Goal: Obtain resource: Download file/media

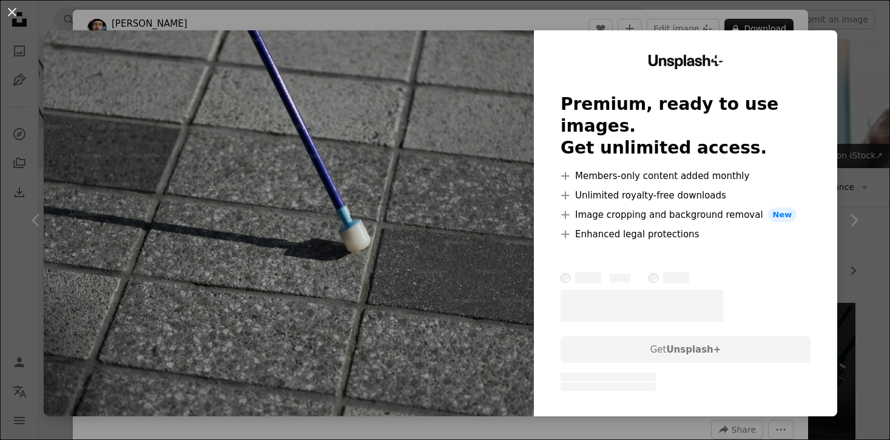
scroll to position [3818, 0]
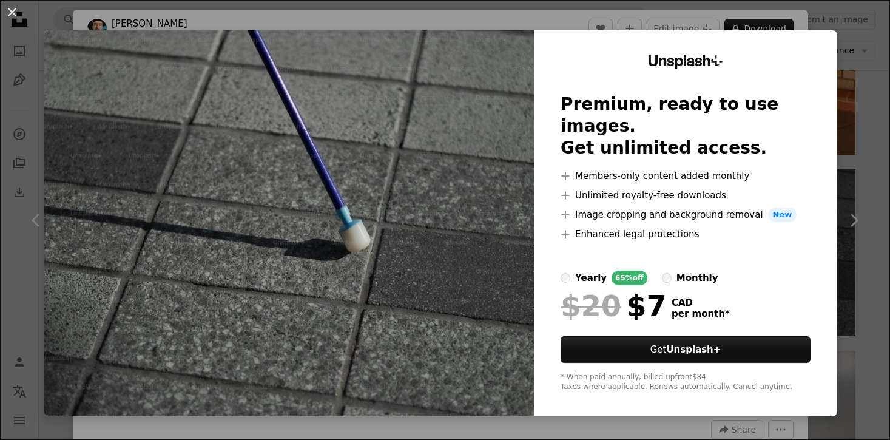
click at [866, 69] on div "An X shape Unsplash+ Premium, ready to use images. Get unlimited access. A plus…" at bounding box center [445, 220] width 890 height 440
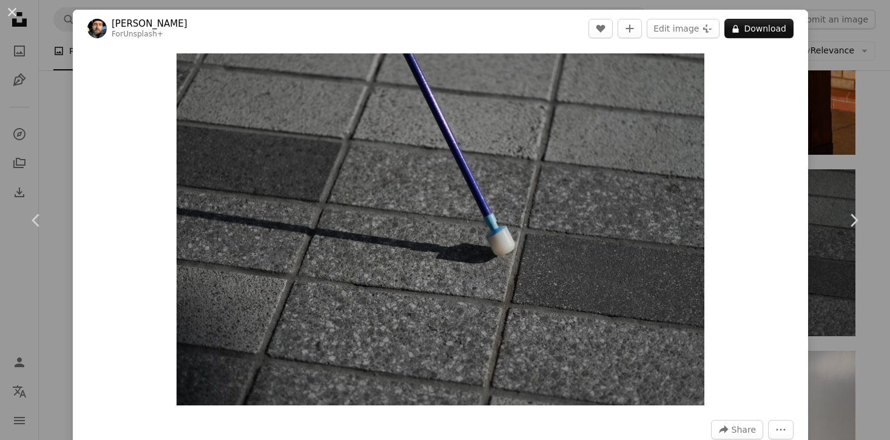
click at [854, 121] on div "An X shape Chevron left Chevron right [PERSON_NAME] For Unsplash+ A heart A plu…" at bounding box center [445, 220] width 890 height 440
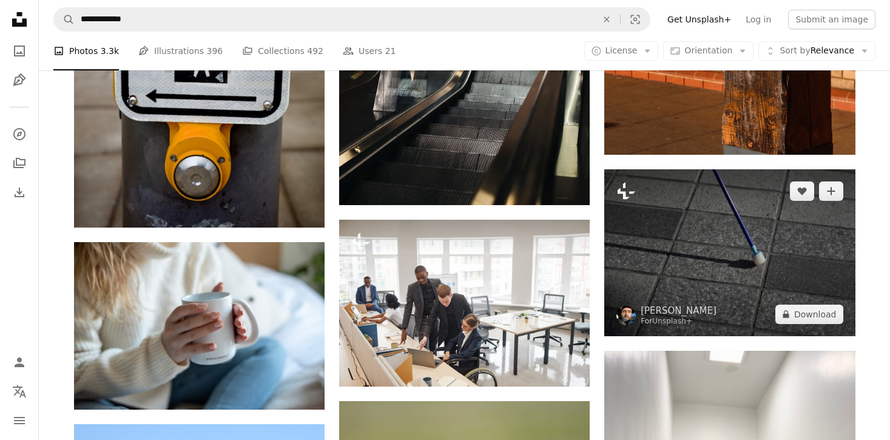
click at [627, 194] on icon "Plus sign for Unsplash+" at bounding box center [625, 190] width 19 height 19
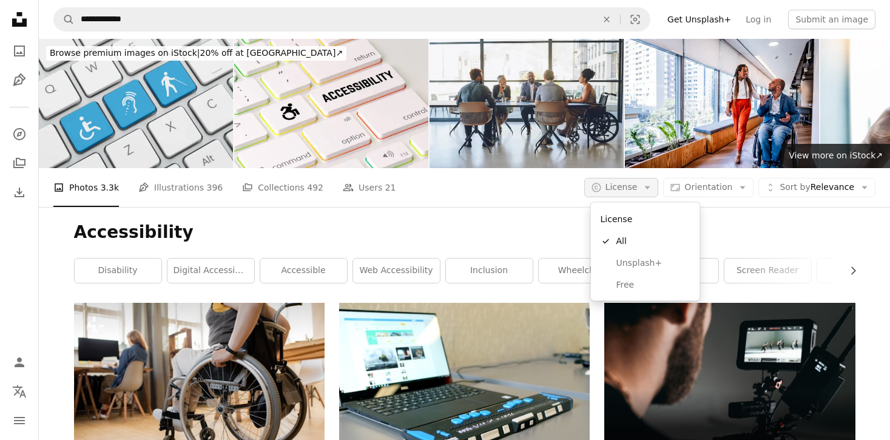
click at [644, 181] on button "A copyright icon © License Arrow down" at bounding box center [621, 187] width 75 height 19
click at [653, 285] on span "Free" at bounding box center [653, 284] width 74 height 12
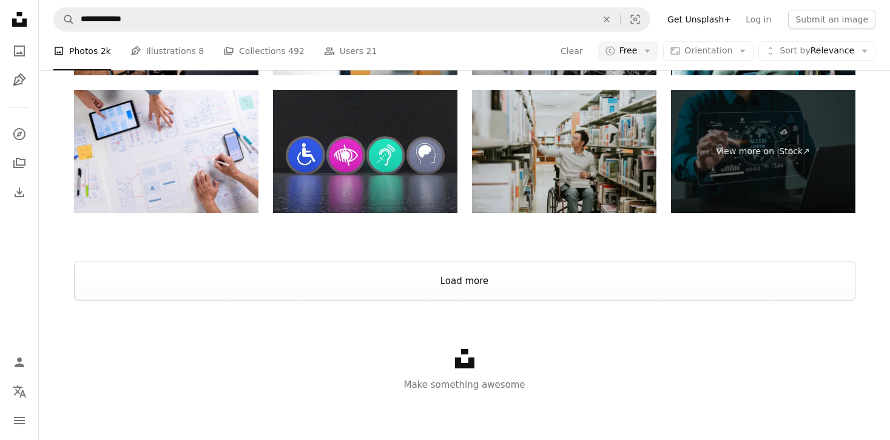
click at [594, 286] on button "Load more" at bounding box center [464, 280] width 781 height 39
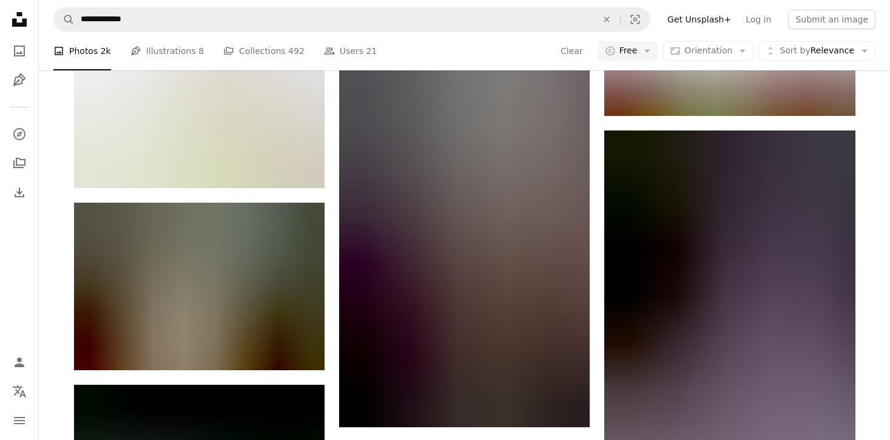
scroll to position [17184, 0]
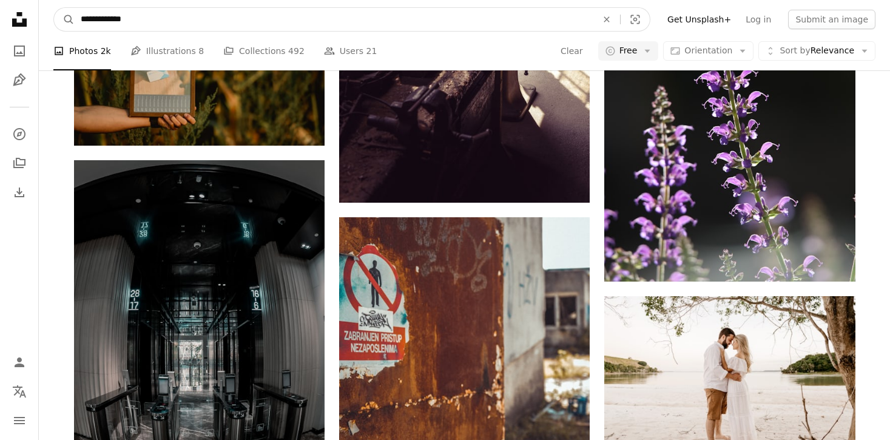
click at [244, 25] on input "**********" at bounding box center [334, 19] width 519 height 23
type input "**********"
click button "A magnifying glass" at bounding box center [64, 19] width 21 height 23
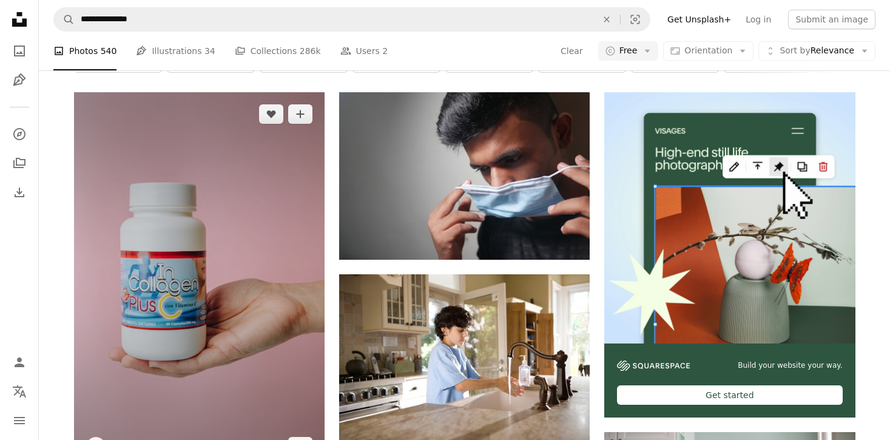
scroll to position [227, 0]
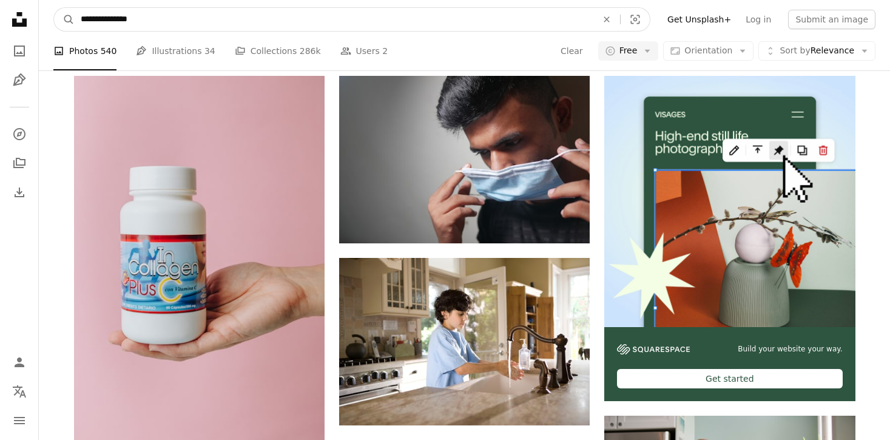
click at [292, 25] on input "**********" at bounding box center [334, 19] width 519 height 23
type input "**********"
click button "A magnifying glass" at bounding box center [64, 19] width 21 height 23
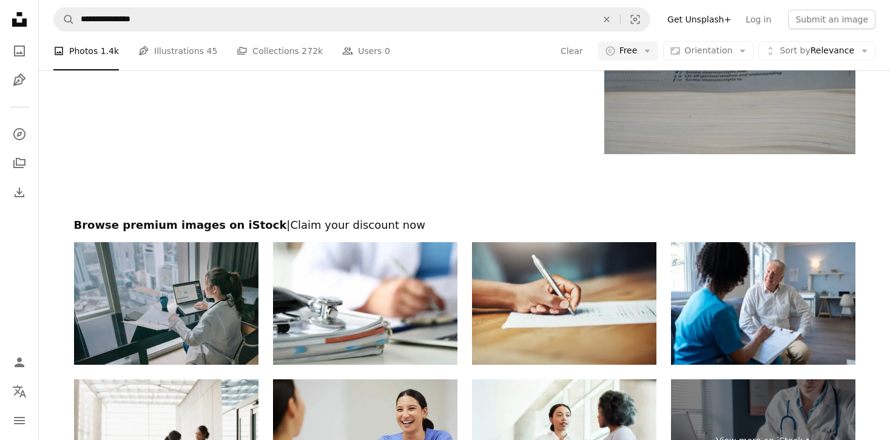
scroll to position [1694, 0]
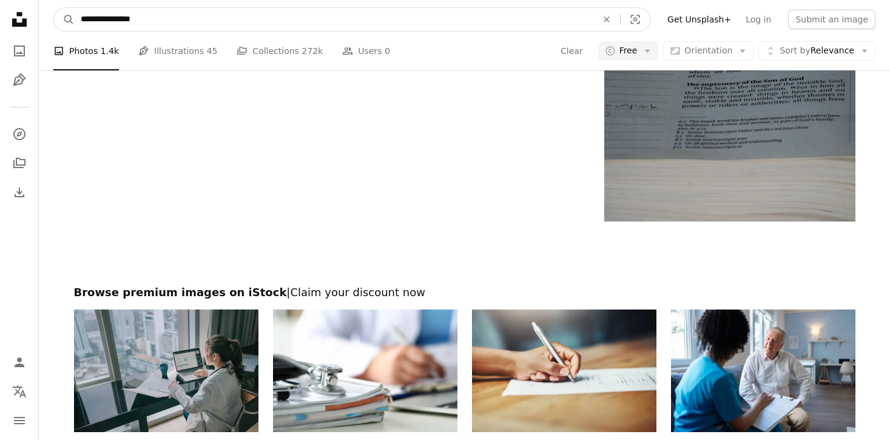
click at [511, 13] on input "**********" at bounding box center [334, 19] width 519 height 23
paste input "**********"
type input "**********"
click at [54, 8] on button "A magnifying glass" at bounding box center [64, 19] width 21 height 23
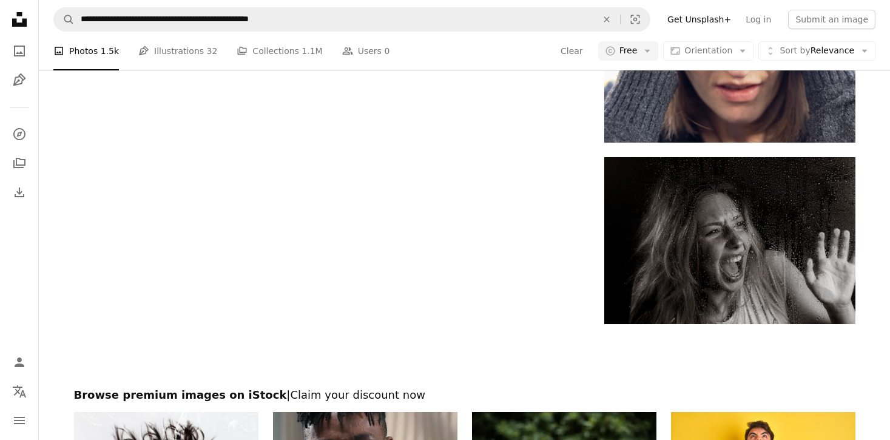
scroll to position [2093, 0]
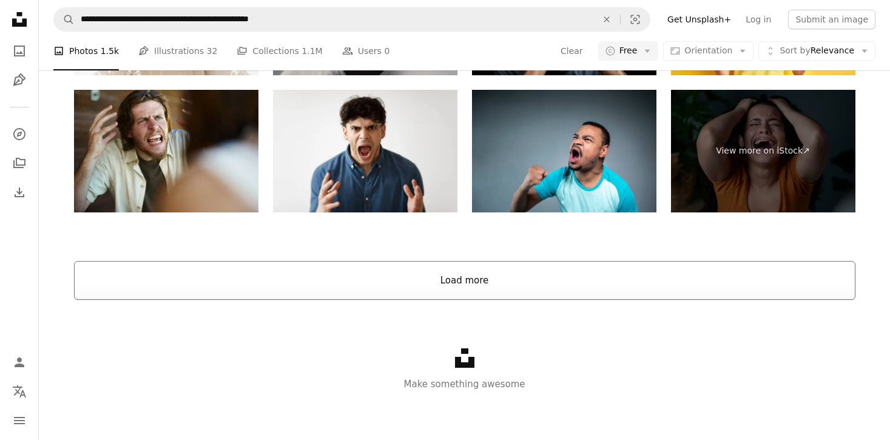
click at [303, 293] on button "Load more" at bounding box center [464, 280] width 781 height 39
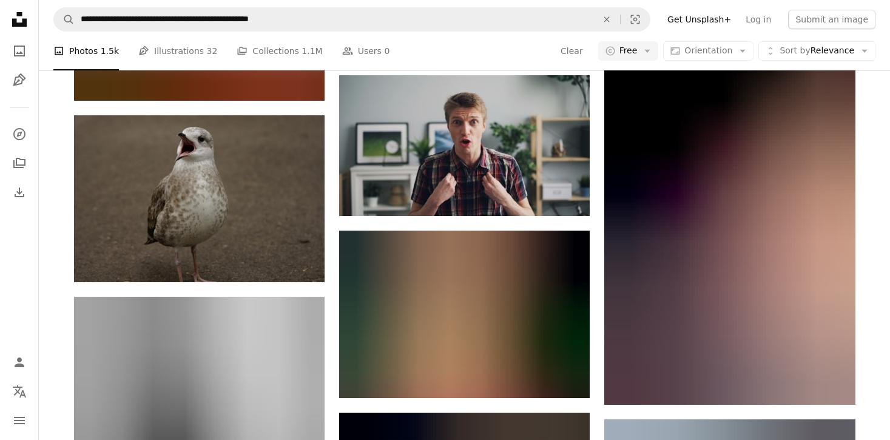
scroll to position [7902, 0]
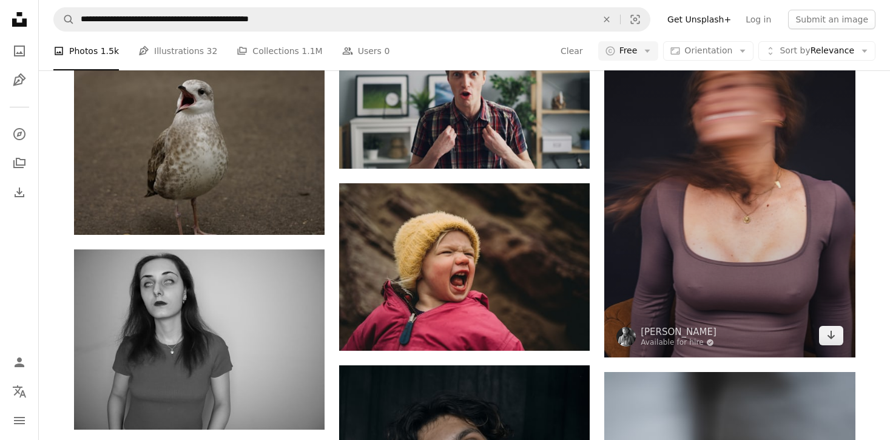
click at [726, 327] on img at bounding box center [729, 169] width 251 height 376
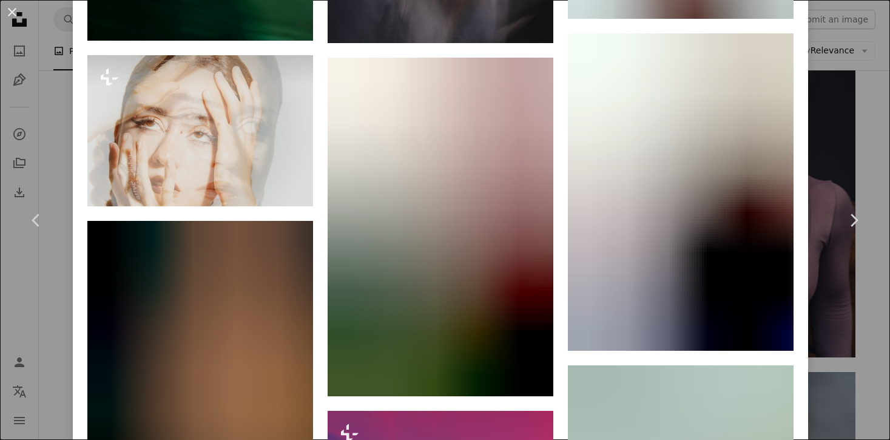
scroll to position [1651, 0]
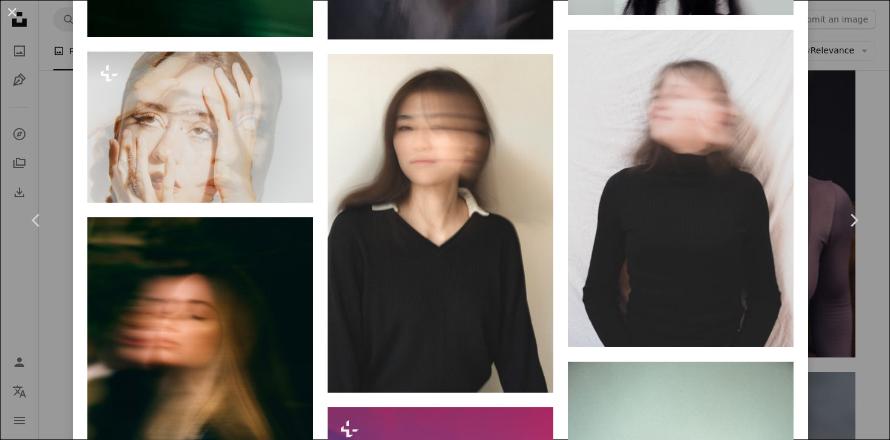
click at [876, 91] on div "An X shape Chevron left Chevron right [PERSON_NAME] Available for hire A checkm…" at bounding box center [445, 220] width 890 height 440
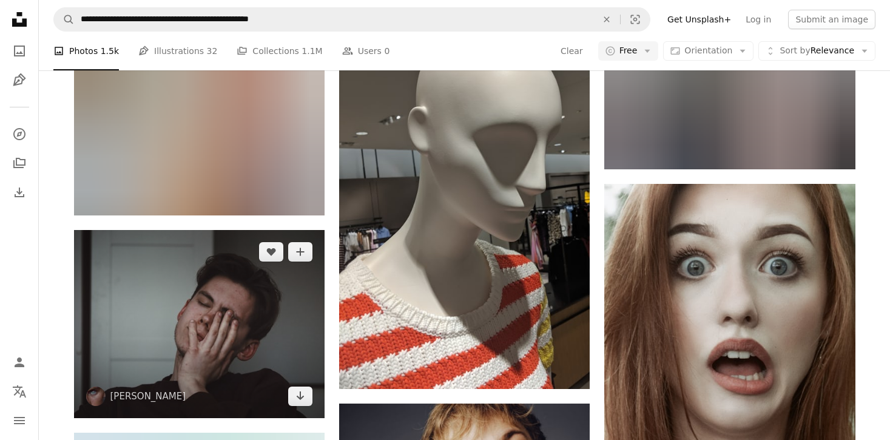
scroll to position [8709, 0]
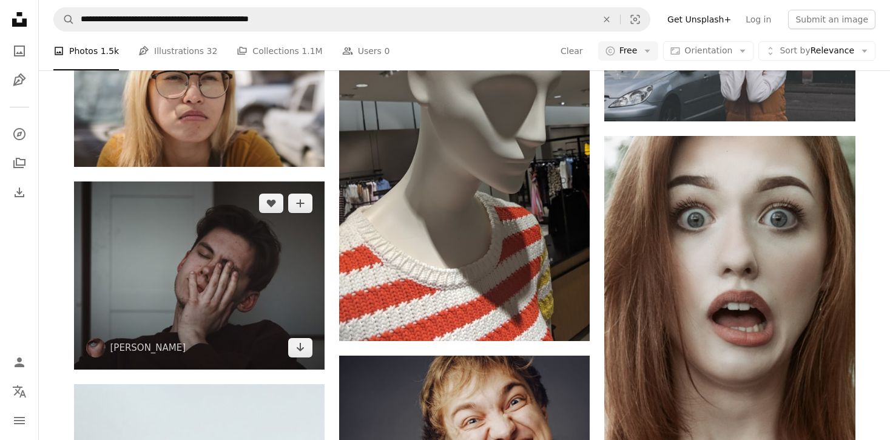
click at [224, 304] on img at bounding box center [199, 275] width 251 height 188
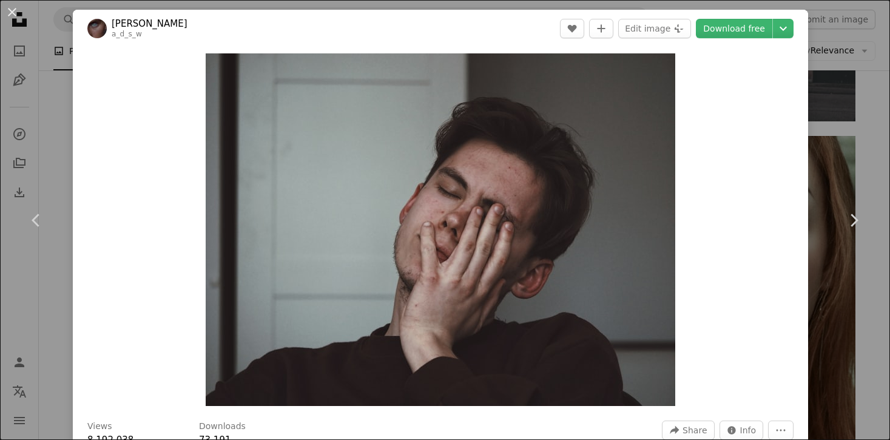
click at [836, 150] on div "An X shape Chevron left Chevron right [PERSON_NAME] a_d_s_w A heart A plus sign…" at bounding box center [445, 220] width 890 height 440
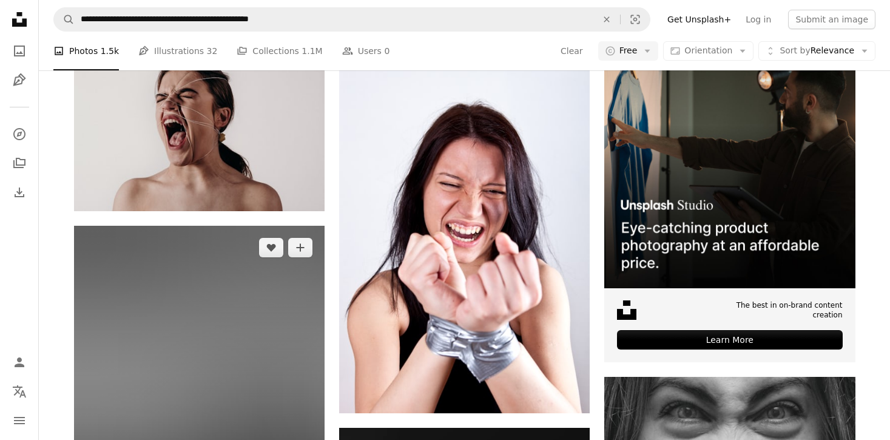
scroll to position [311, 0]
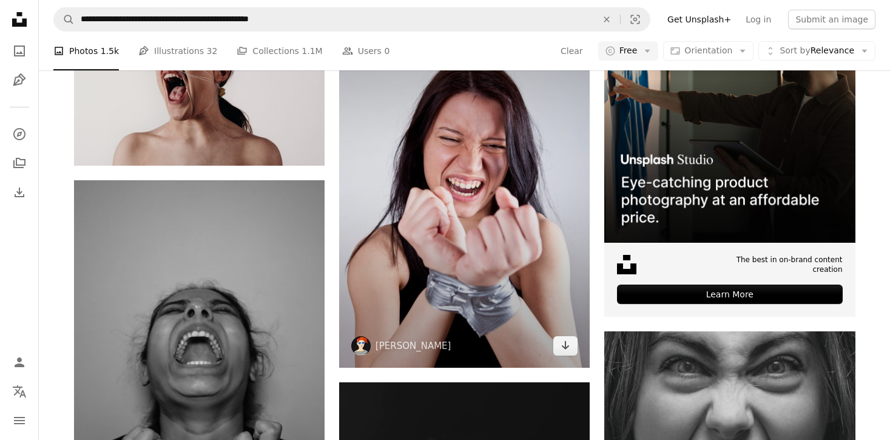
click at [516, 277] on img at bounding box center [464, 180] width 251 height 376
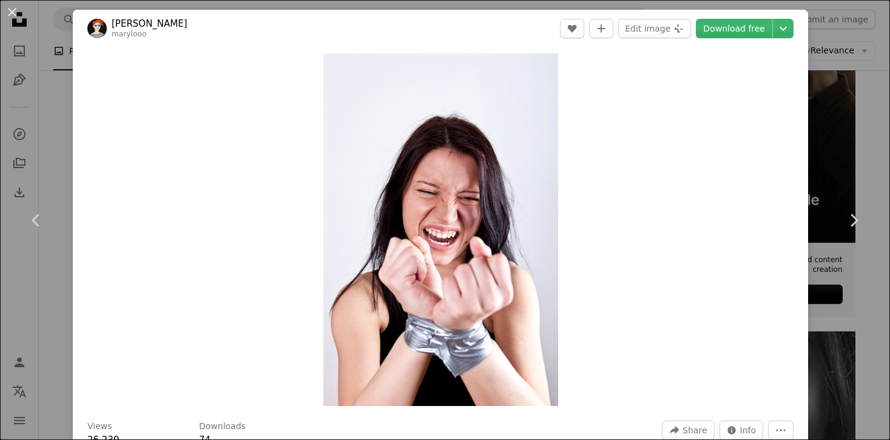
drag, startPoint x: 335, startPoint y: 106, endPoint x: 633, endPoint y: 193, distance: 310.8
click at [860, 158] on div "An X shape Chevron left Chevron right [PERSON_NAME] marylooo A heart A plus sig…" at bounding box center [445, 220] width 890 height 440
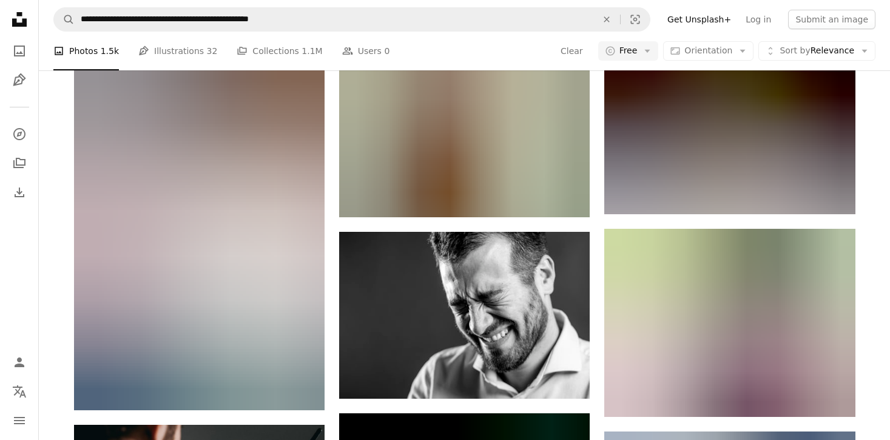
scroll to position [2420, 0]
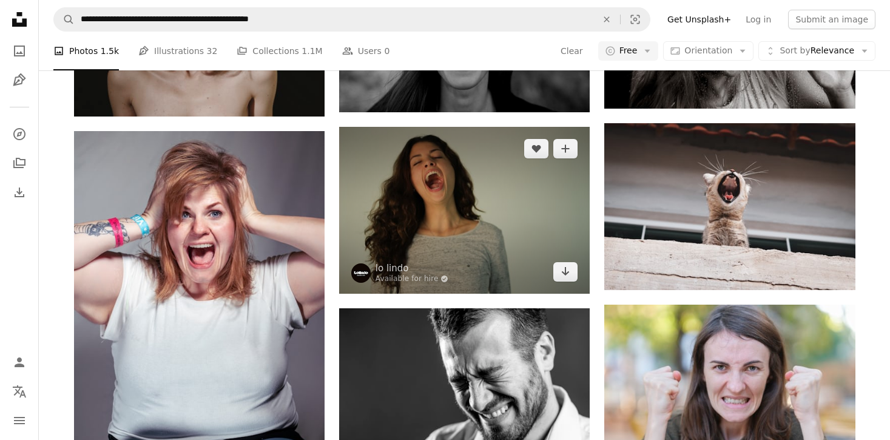
click at [533, 215] on img at bounding box center [464, 210] width 251 height 167
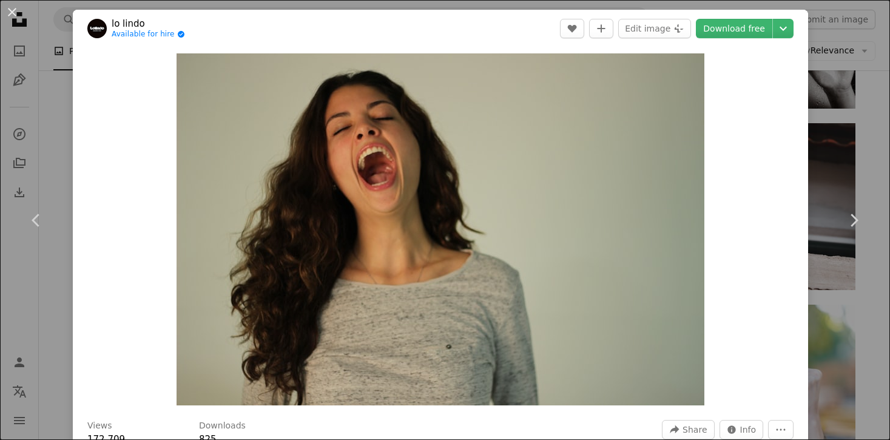
click at [878, 157] on div "An X shape Chevron left Chevron right lo lindo Available for hire A checkmark i…" at bounding box center [445, 220] width 890 height 440
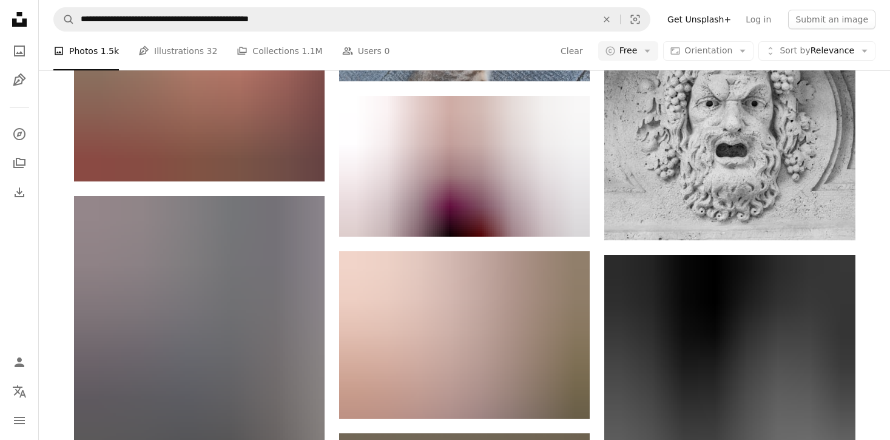
scroll to position [12417, 0]
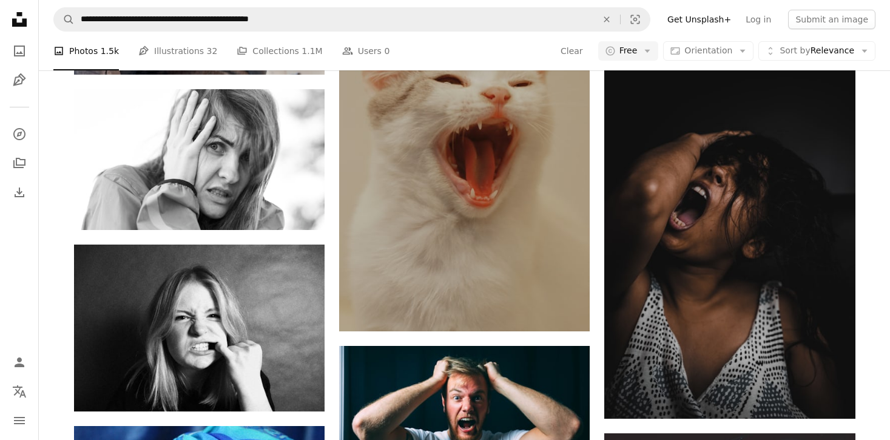
click at [297, 33] on nav "**********" at bounding box center [464, 19] width 851 height 39
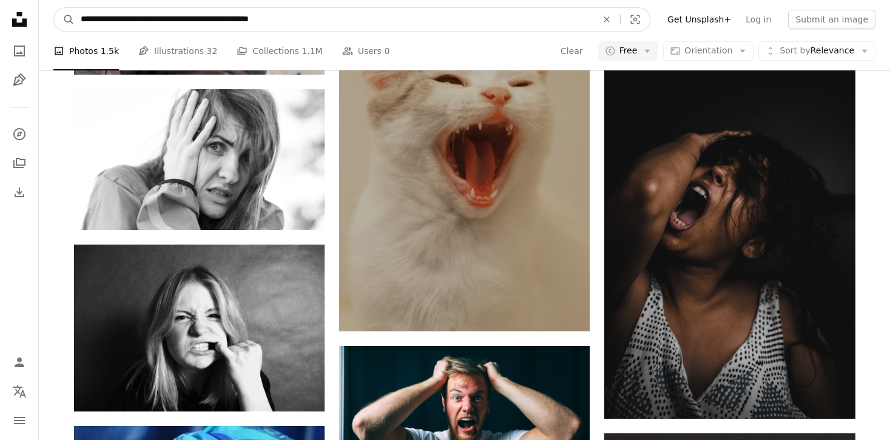
click at [302, 23] on input "**********" at bounding box center [334, 19] width 519 height 23
drag, startPoint x: 307, startPoint y: 18, endPoint x: 184, endPoint y: 19, distance: 122.5
click at [184, 19] on input "**********" at bounding box center [334, 19] width 519 height 23
type input "**********"
click button "A magnifying glass" at bounding box center [64, 19] width 21 height 23
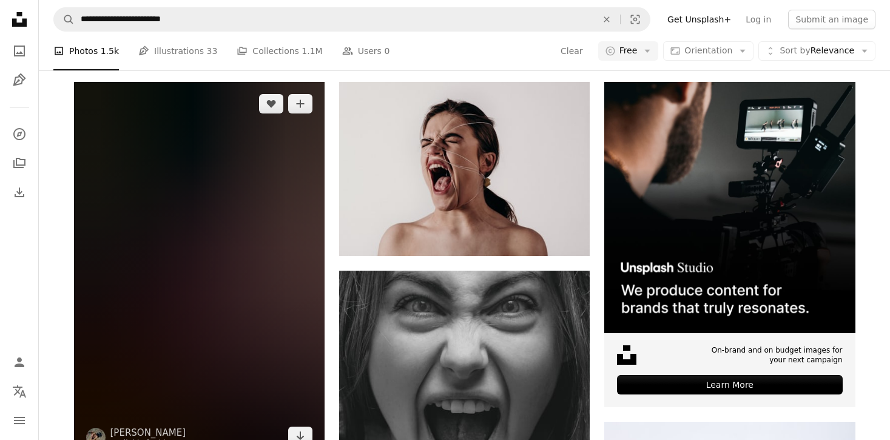
scroll to position [225, 0]
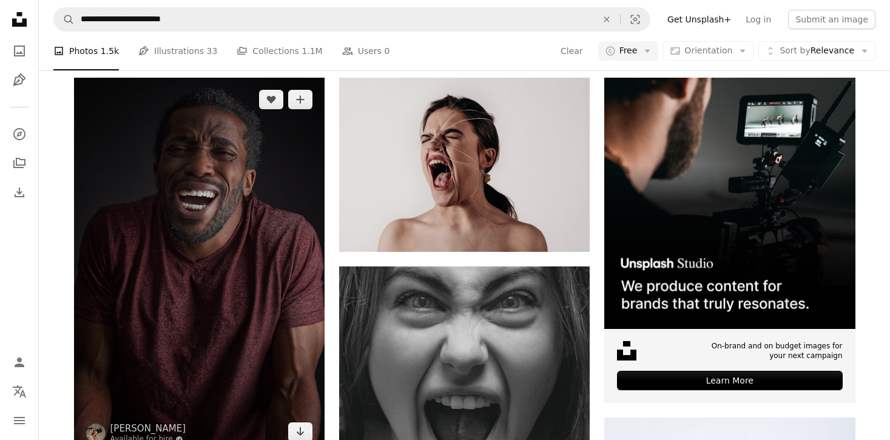
click at [308, 246] on img at bounding box center [199, 266] width 251 height 376
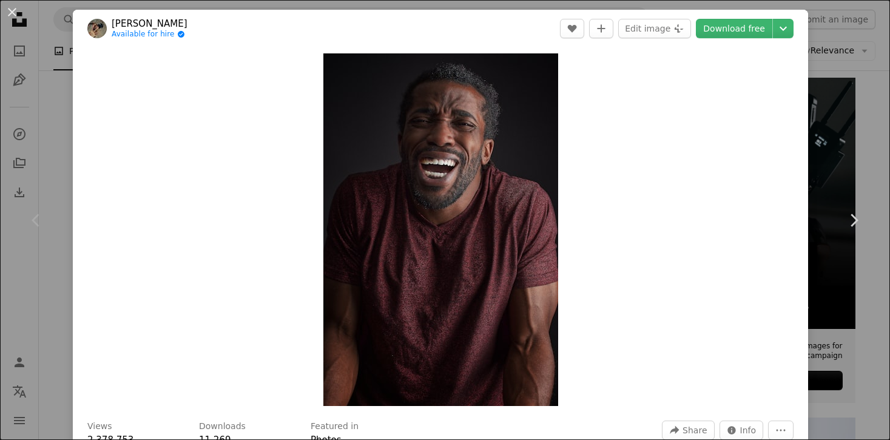
click at [876, 67] on div "An X shape Chevron left Chevron right [PERSON_NAME] Available for hire A checkm…" at bounding box center [445, 220] width 890 height 440
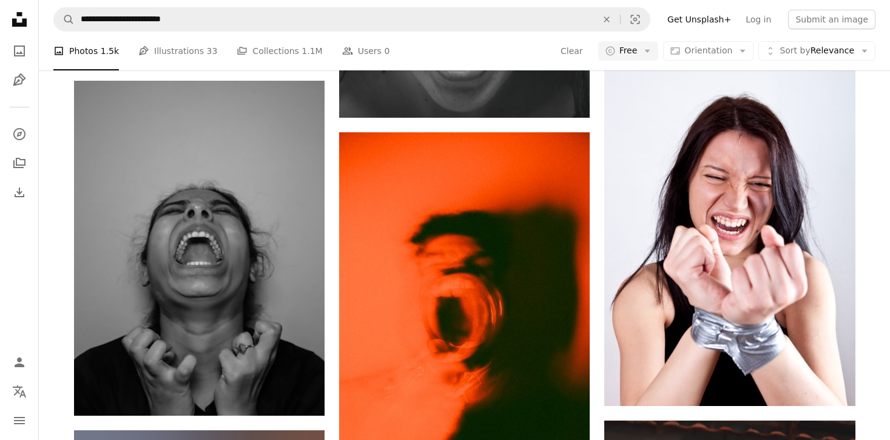
scroll to position [625, 0]
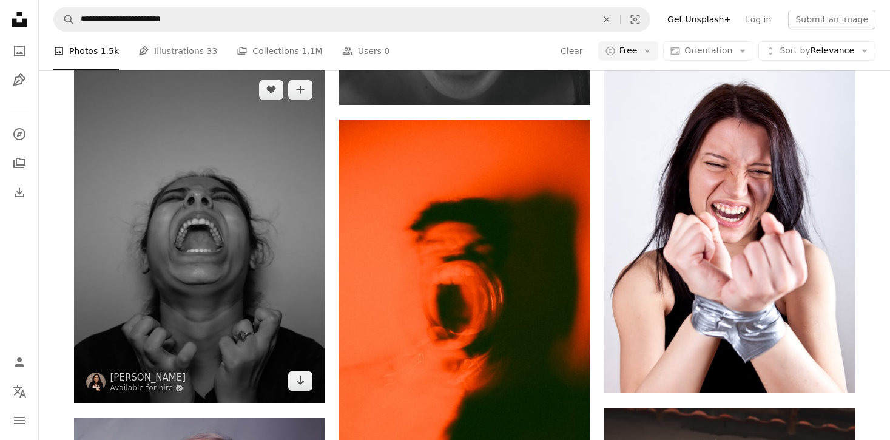
click at [268, 282] on img at bounding box center [199, 235] width 251 height 334
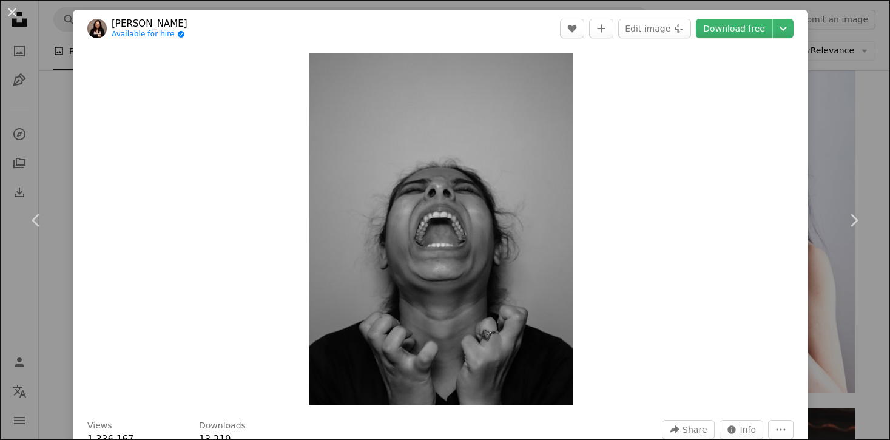
click at [847, 136] on div "An X shape Chevron left Chevron right [PERSON_NAME] Available for hire A checkm…" at bounding box center [445, 220] width 890 height 440
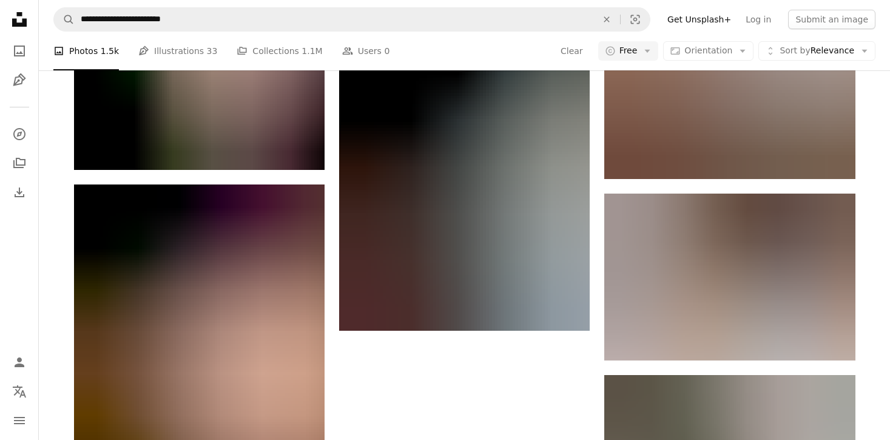
scroll to position [1965, 0]
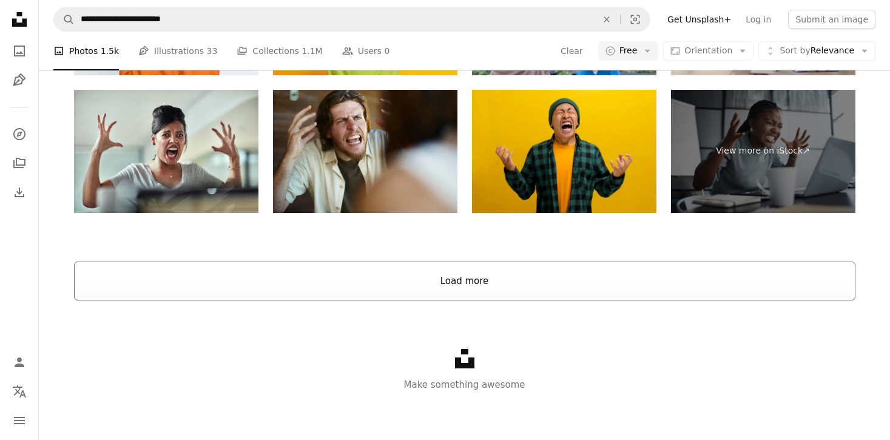
click at [584, 288] on button "Load more" at bounding box center [464, 280] width 781 height 39
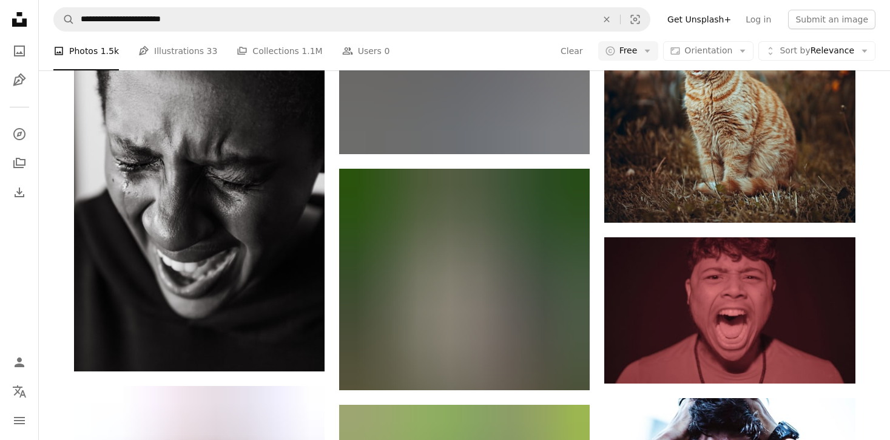
scroll to position [8251, 0]
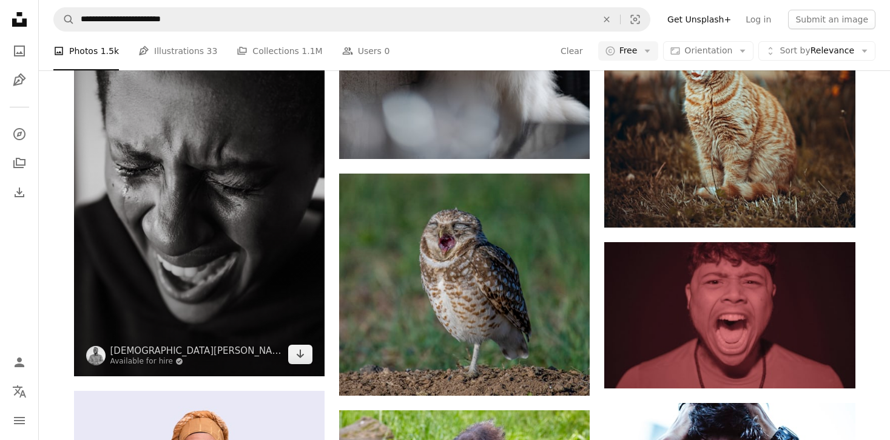
click at [284, 287] on img at bounding box center [199, 188] width 251 height 376
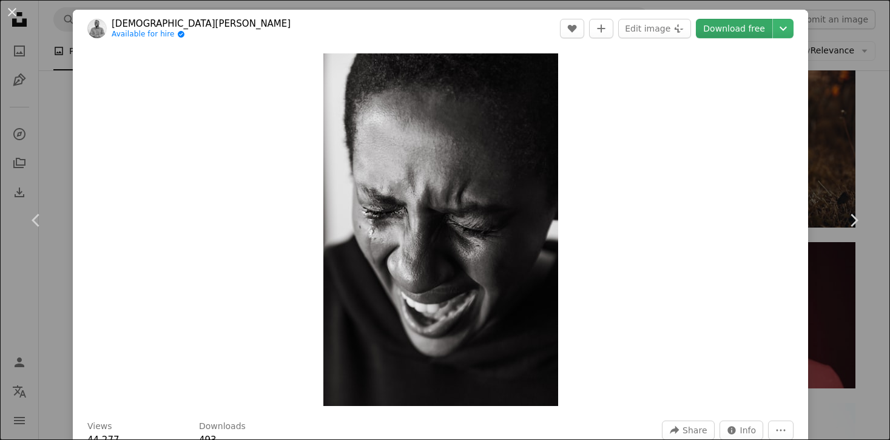
click at [763, 26] on link "Download free" at bounding box center [734, 28] width 76 height 19
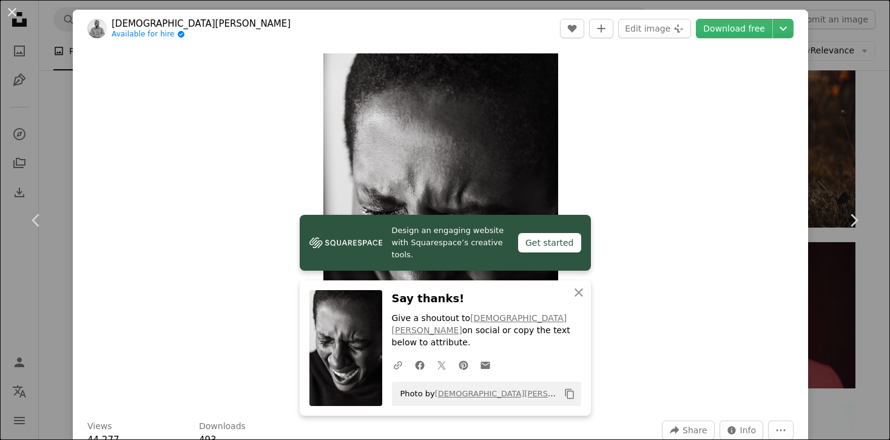
click at [700, 275] on div "Zoom in" at bounding box center [440, 229] width 735 height 365
click at [847, 135] on div "An X shape Chevron left Chevron right Design an engaging website with Squarespa…" at bounding box center [445, 220] width 890 height 440
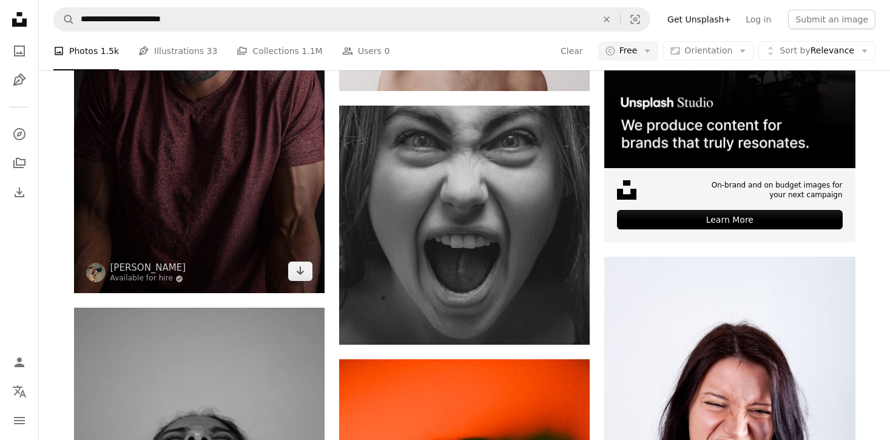
scroll to position [386, 0]
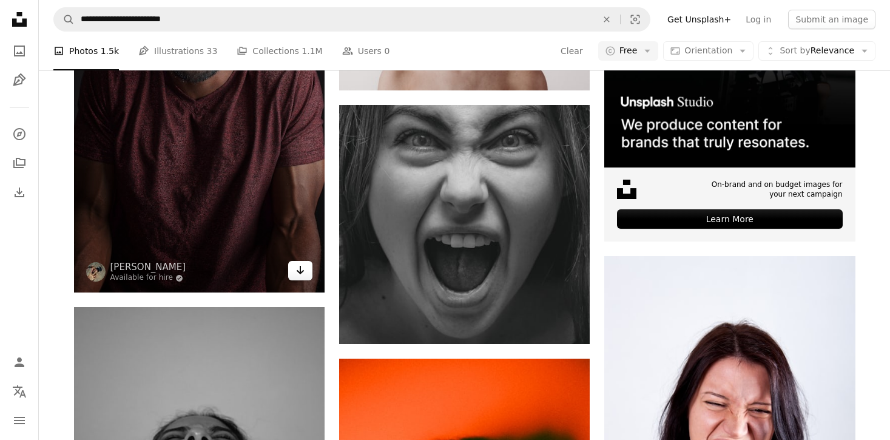
click at [301, 277] on icon "Arrow pointing down" at bounding box center [300, 270] width 10 height 15
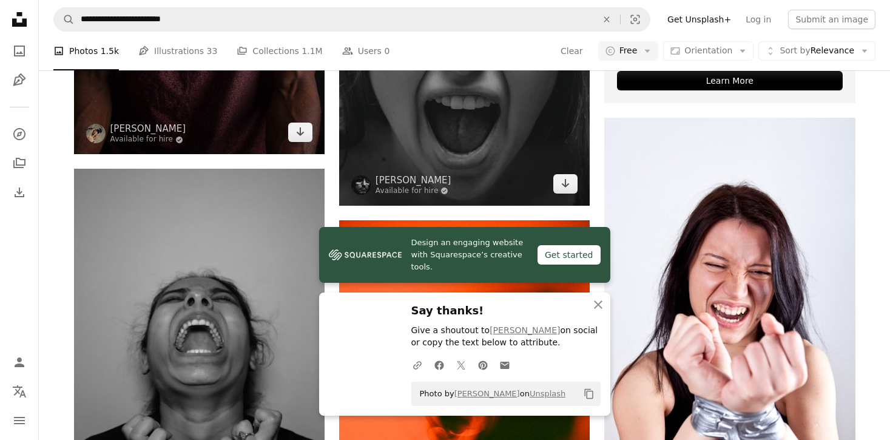
scroll to position [661, 0]
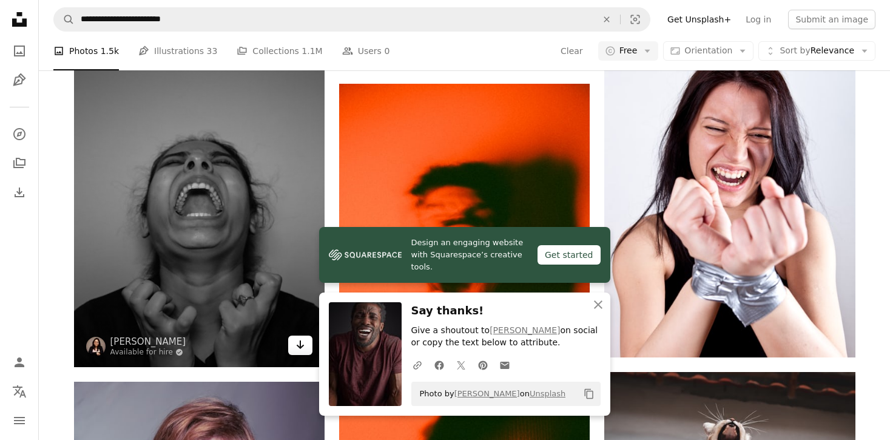
click at [298, 344] on icon "Arrow pointing down" at bounding box center [300, 344] width 10 height 15
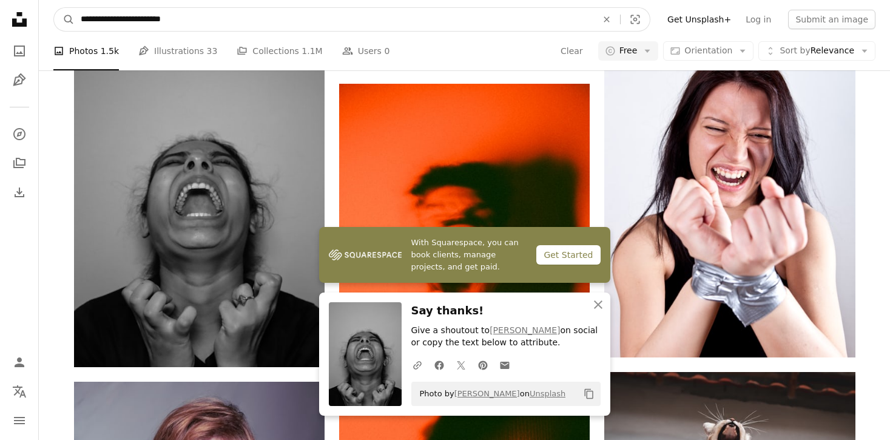
click at [381, 19] on input "**********" at bounding box center [334, 19] width 519 height 23
paste input "**********"
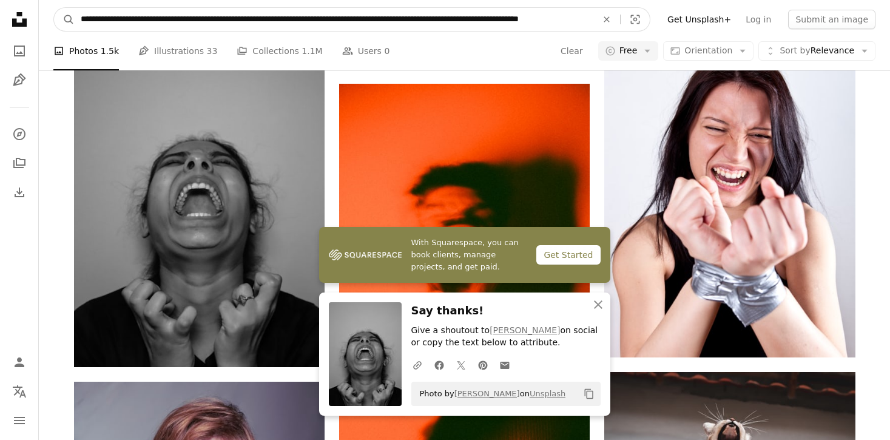
scroll to position [0, 67]
type input "**********"
click at [54, 8] on button "A magnifying glass" at bounding box center [64, 19] width 21 height 23
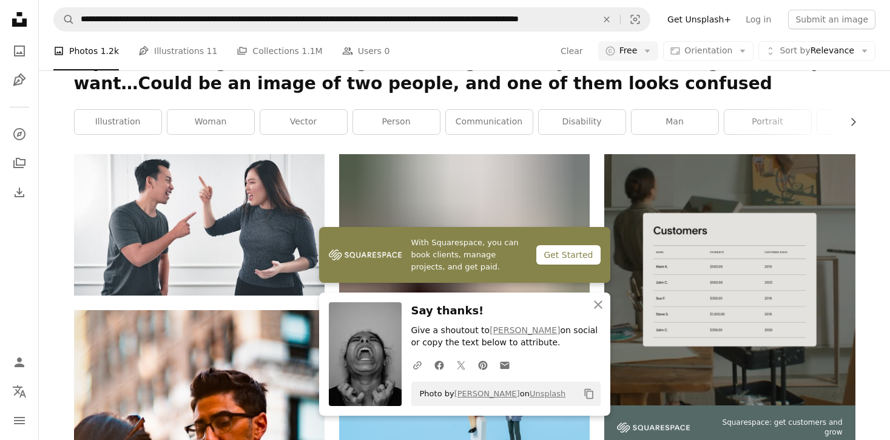
scroll to position [116, 0]
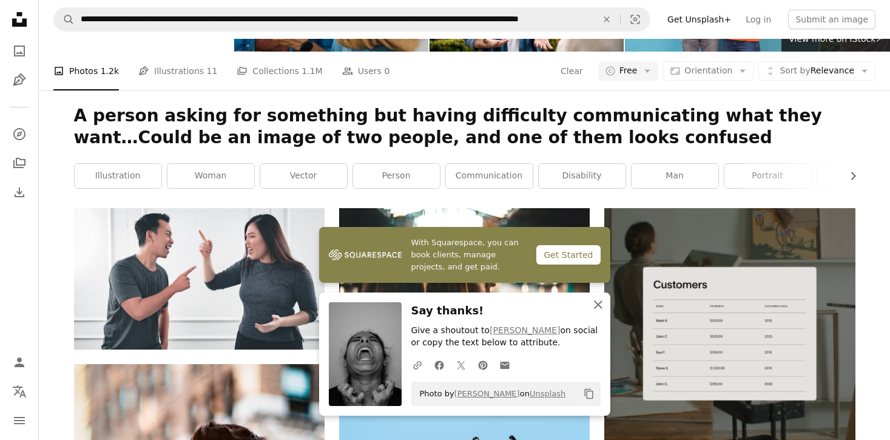
click at [596, 303] on icon "button" at bounding box center [598, 304] width 8 height 8
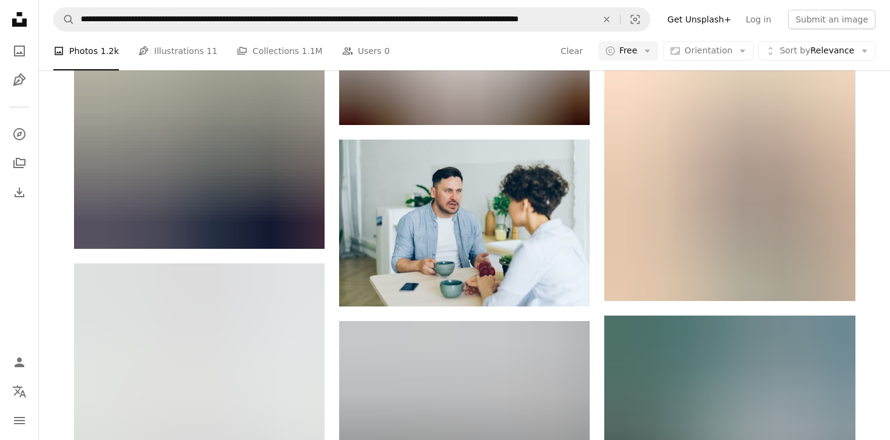
scroll to position [977, 0]
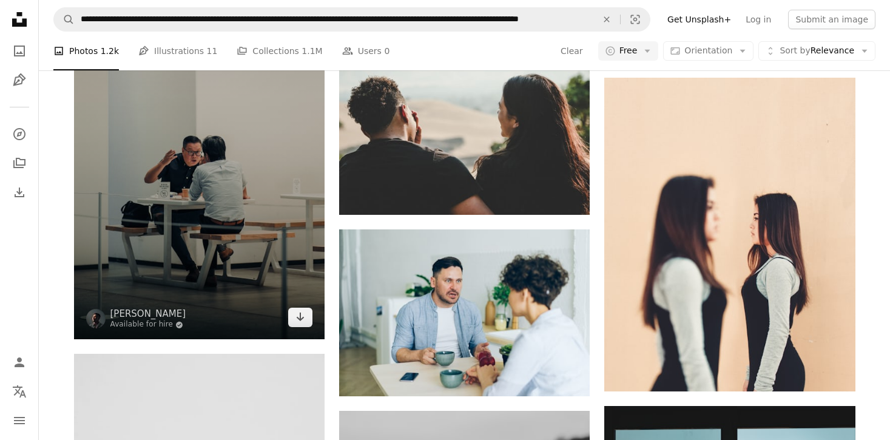
click at [263, 173] on img at bounding box center [199, 117] width 251 height 446
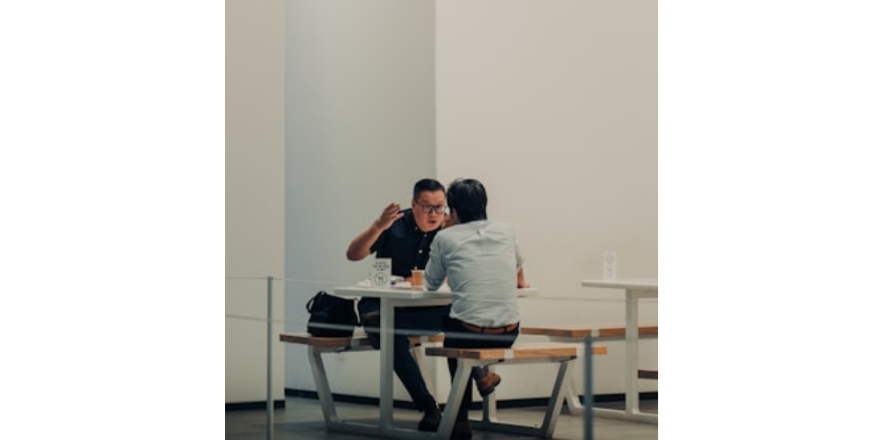
scroll to position [17, 0]
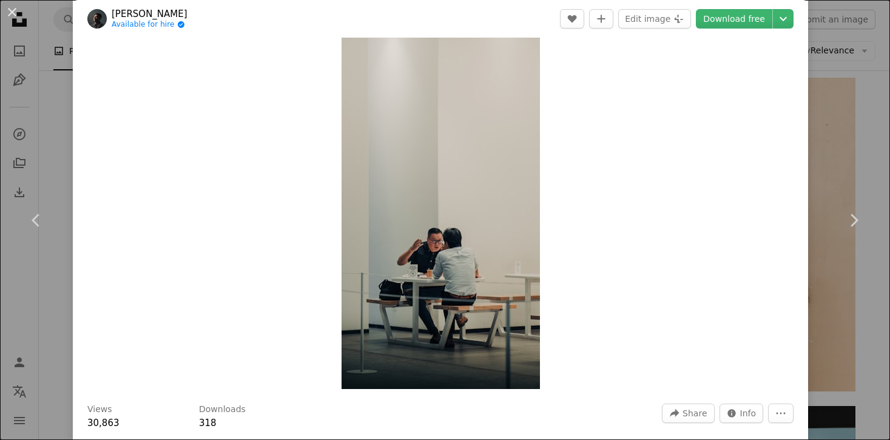
click at [807, 158] on div "Zoom in" at bounding box center [440, 212] width 735 height 365
click at [839, 158] on div "An X shape Chevron left Chevron right [PERSON_NAME] Firmansyah Available for hi…" at bounding box center [445, 220] width 890 height 440
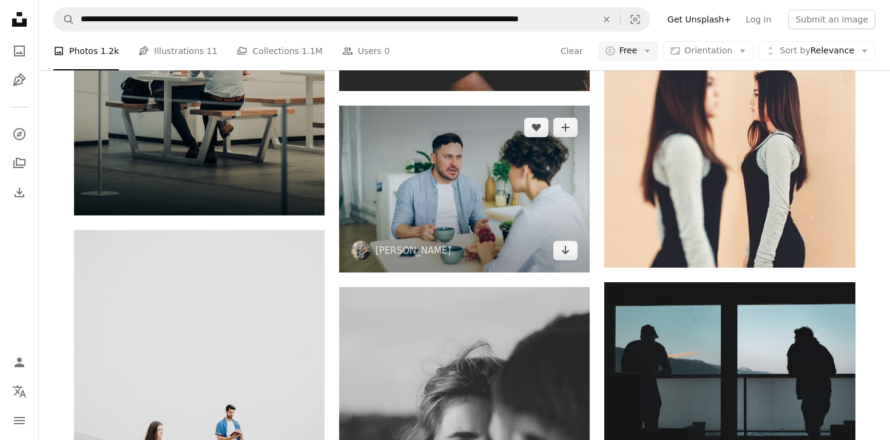
scroll to position [1356, 0]
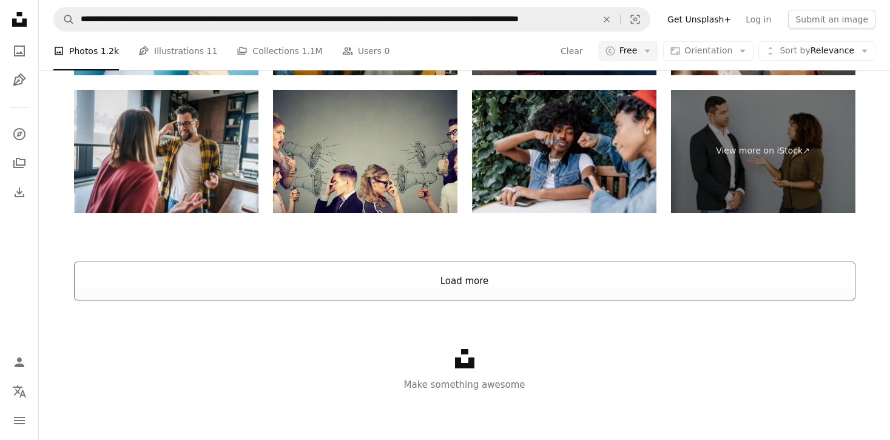
click at [330, 295] on button "Load more" at bounding box center [464, 280] width 781 height 39
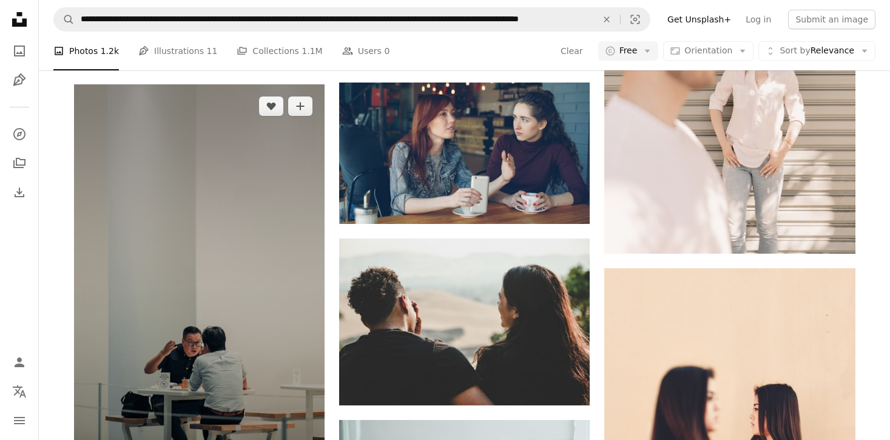
scroll to position [850, 0]
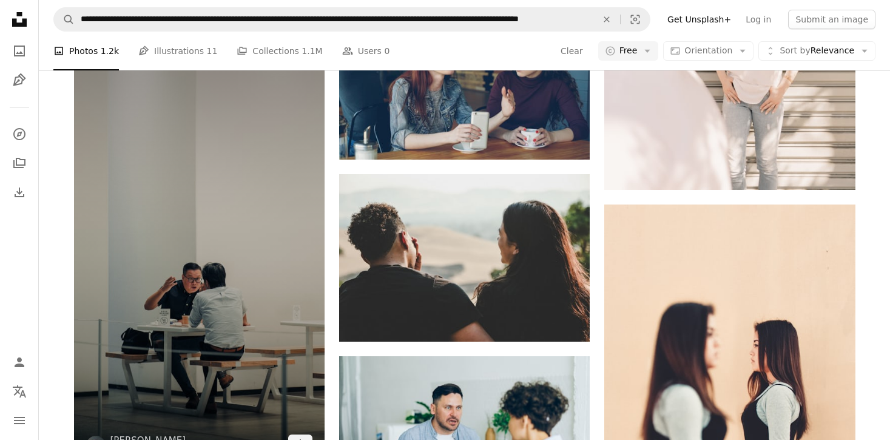
click at [254, 248] on img at bounding box center [199, 244] width 251 height 446
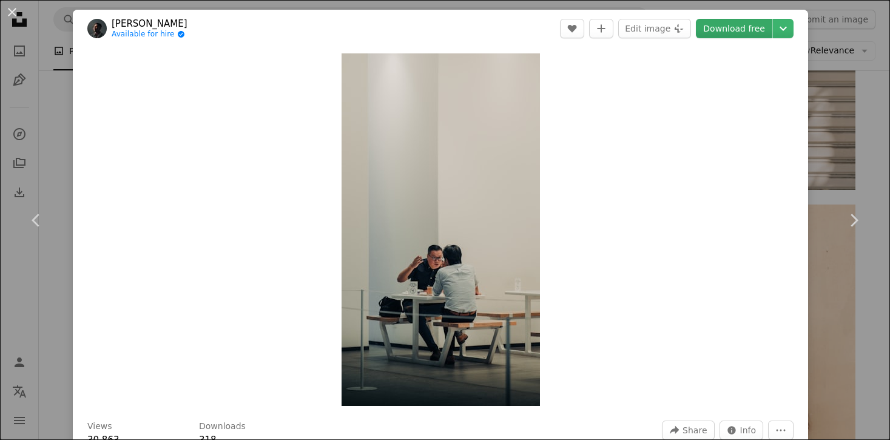
click at [744, 32] on link "Download free" at bounding box center [734, 28] width 76 height 19
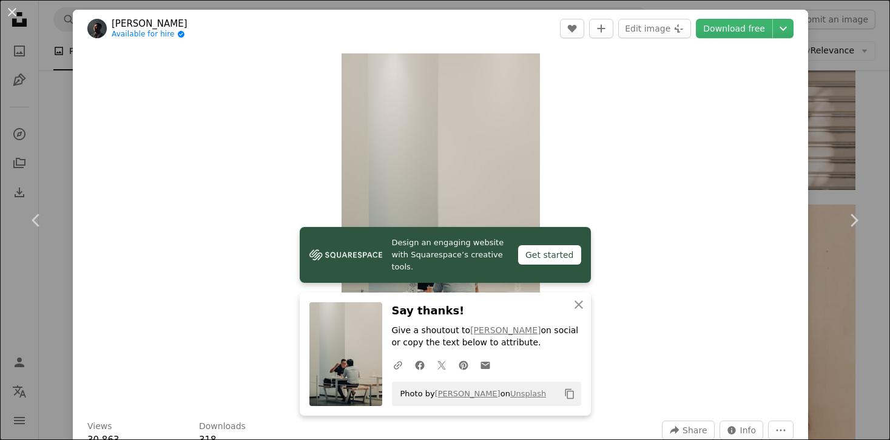
click at [856, 103] on div "An X shape Chevron left Chevron right Design an engaging website with Squarespa…" at bounding box center [445, 220] width 890 height 440
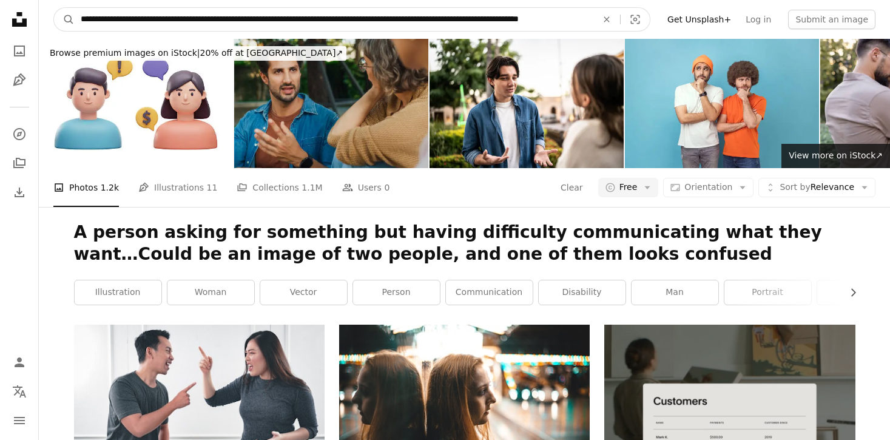
click at [379, 27] on input "**********" at bounding box center [334, 19] width 519 height 23
paste input "Find visuals sitewide"
type input "**********"
click button "A magnifying glass" at bounding box center [64, 19] width 21 height 23
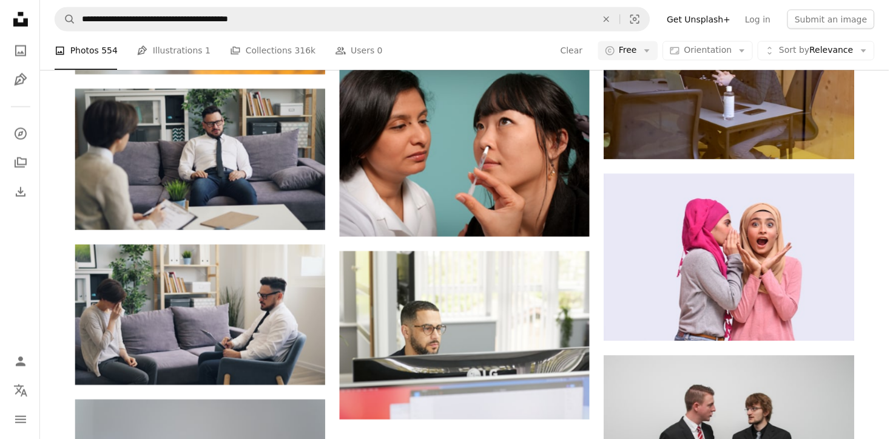
scroll to position [1094, 0]
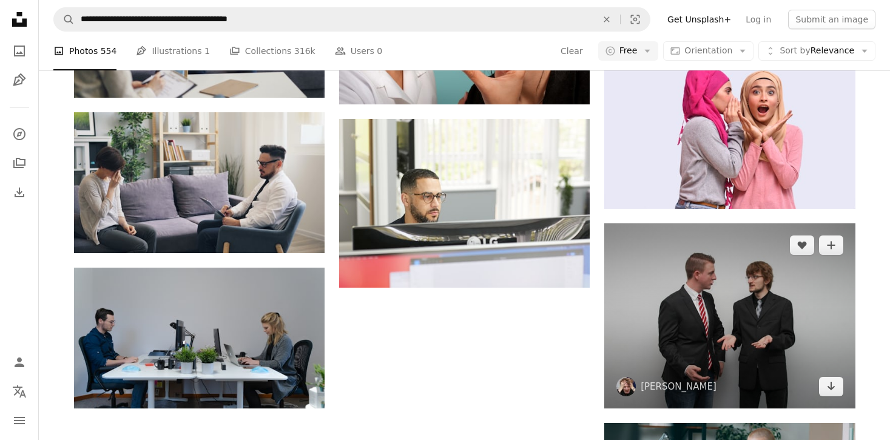
click at [708, 328] on img at bounding box center [729, 315] width 251 height 185
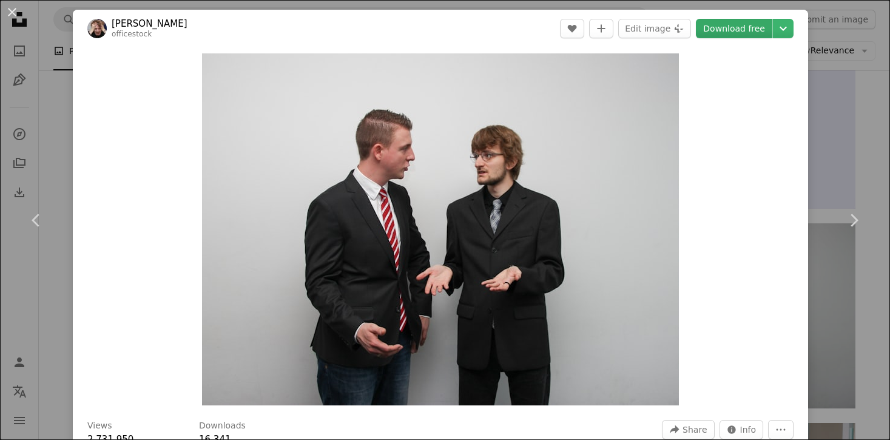
click at [744, 29] on link "Download free" at bounding box center [734, 28] width 76 height 19
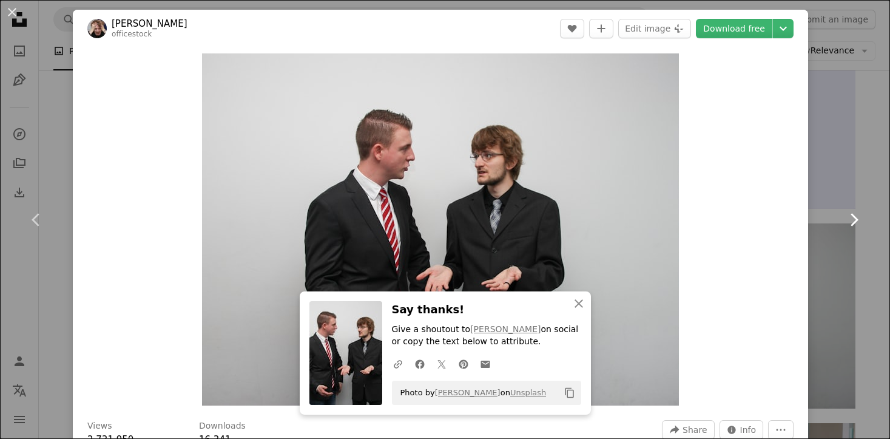
click at [869, 163] on link "Chevron right" at bounding box center [853, 219] width 73 height 116
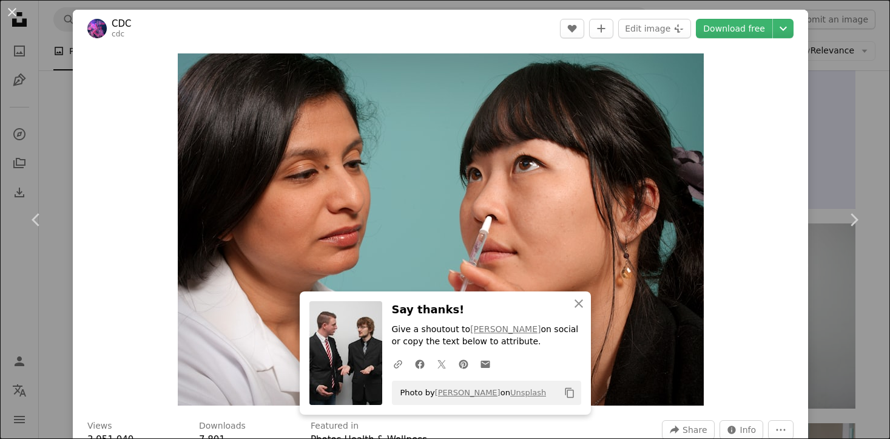
click at [860, 88] on div "An X shape Chevron left Chevron right An X shape Close Say thanks! Give a shout…" at bounding box center [445, 219] width 890 height 439
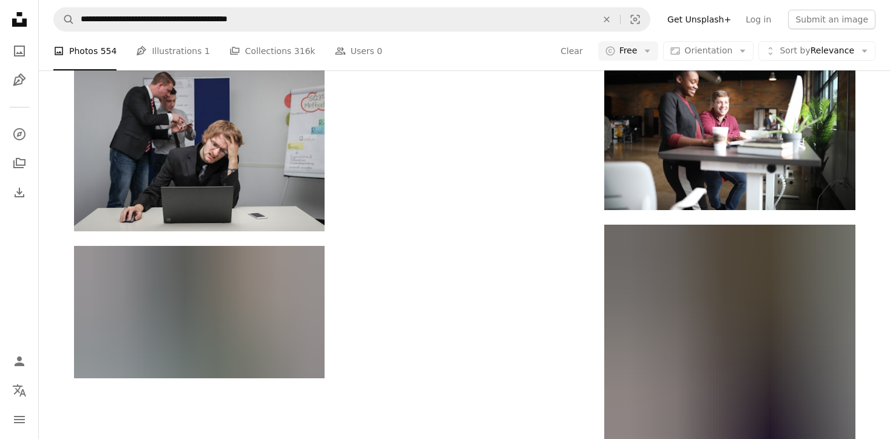
scroll to position [2923, 0]
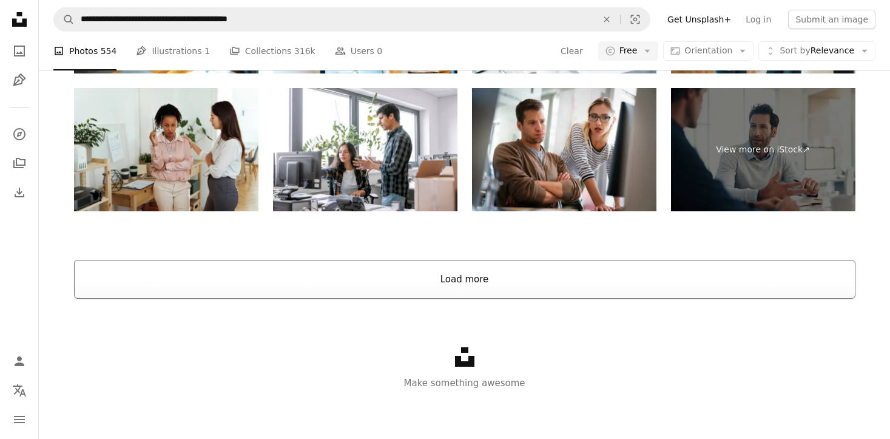
click at [576, 278] on button "Load more" at bounding box center [464, 279] width 781 height 39
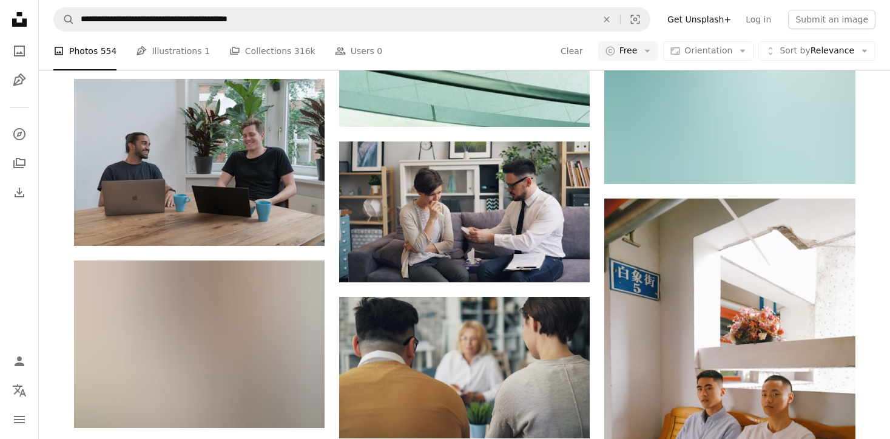
scroll to position [5687, 0]
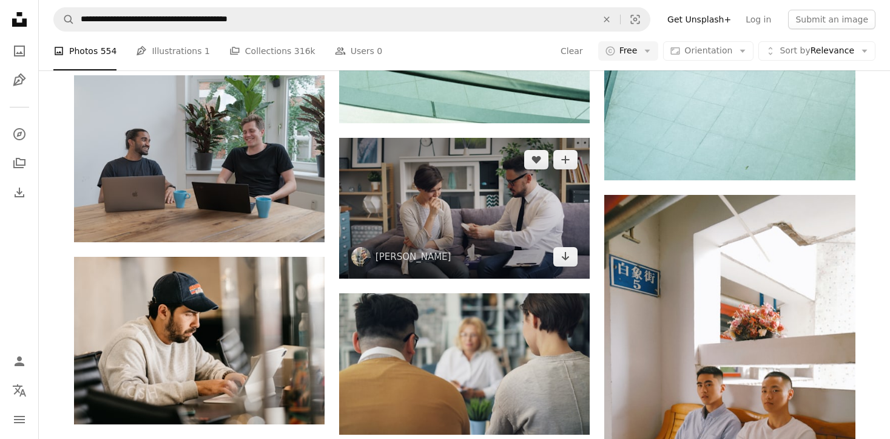
click at [465, 223] on img at bounding box center [464, 208] width 251 height 141
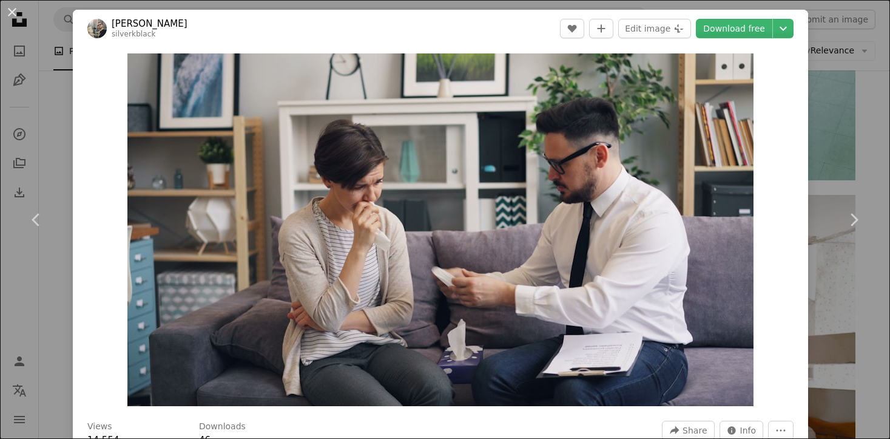
click at [863, 124] on div "An X shape Chevron left Chevron right [PERSON_NAME] silverkblack A heart A plus…" at bounding box center [445, 219] width 890 height 439
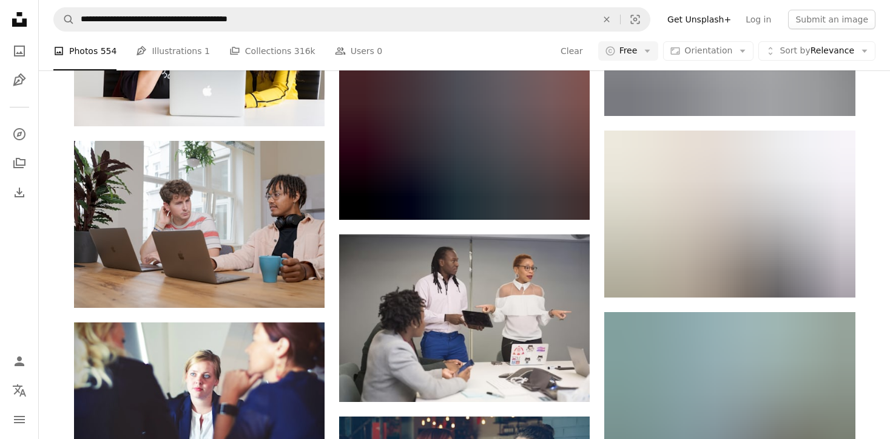
scroll to position [7726, 0]
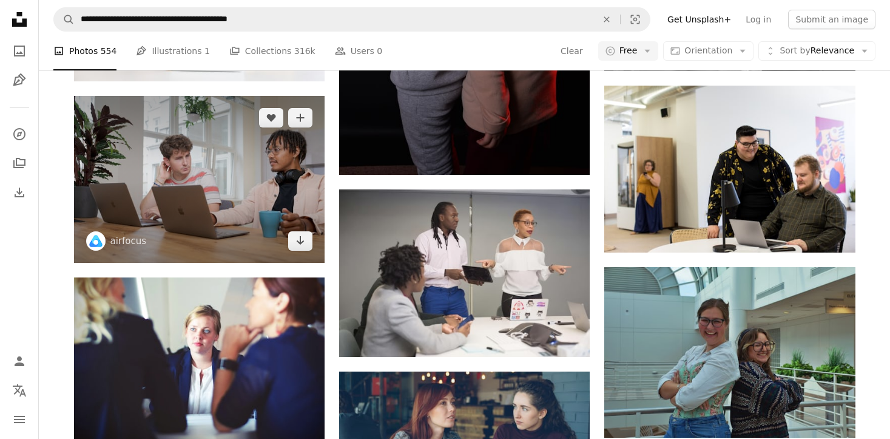
click at [308, 164] on img at bounding box center [199, 179] width 251 height 167
